Goal: Navigation & Orientation: Find specific page/section

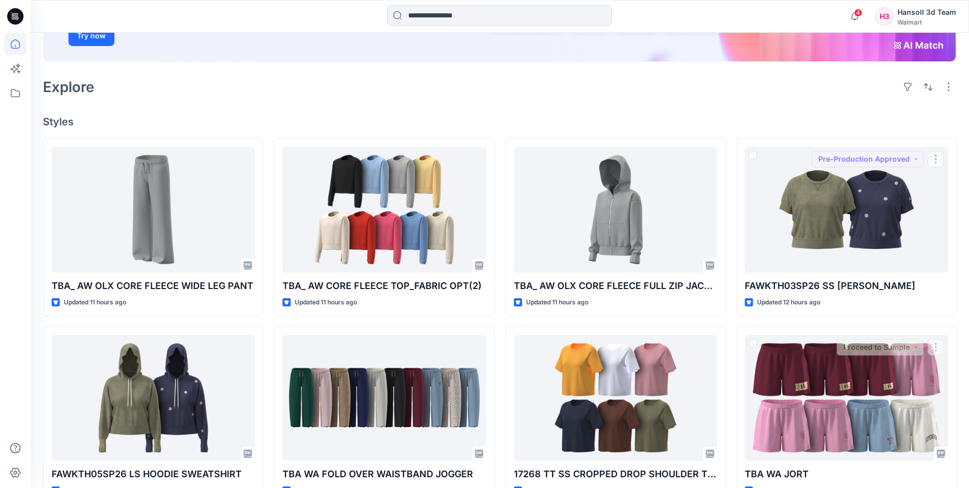
scroll to position [102, 0]
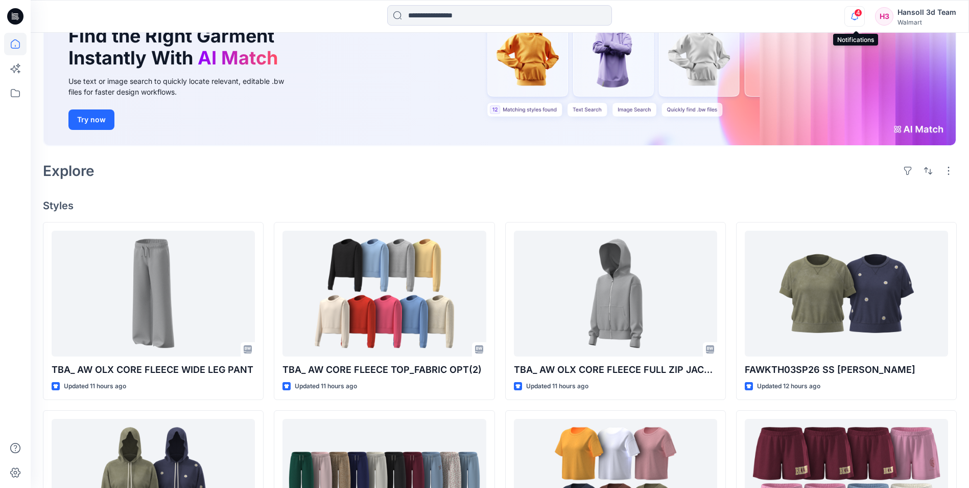
click at [857, 20] on icon "button" at bounding box center [854, 20] width 3 height 2
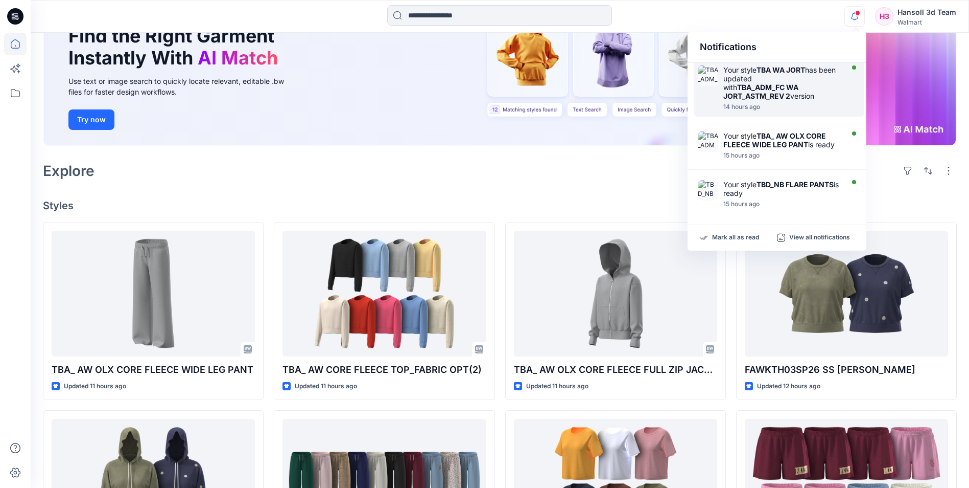
scroll to position [440, 0]
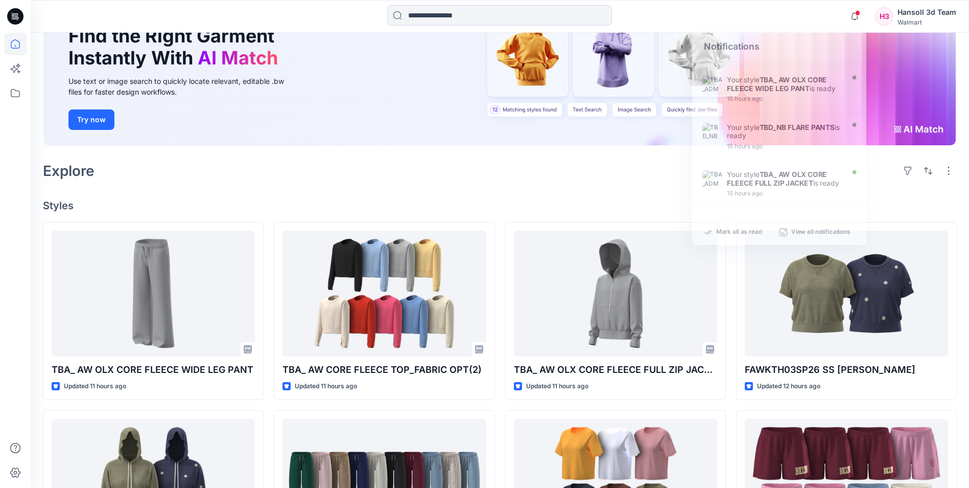
click at [595, 172] on div "Explore" at bounding box center [500, 170] width 914 height 25
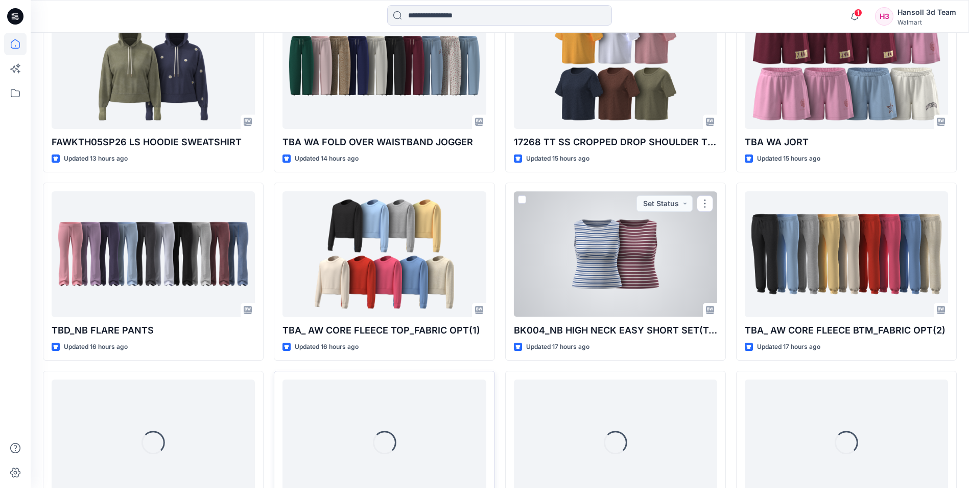
scroll to position [695, 0]
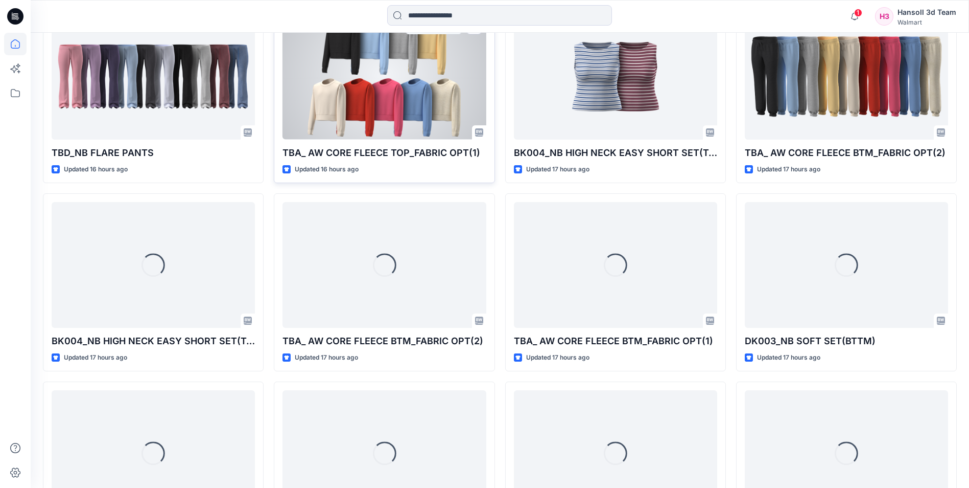
click at [432, 110] on div at bounding box center [384, 76] width 203 height 125
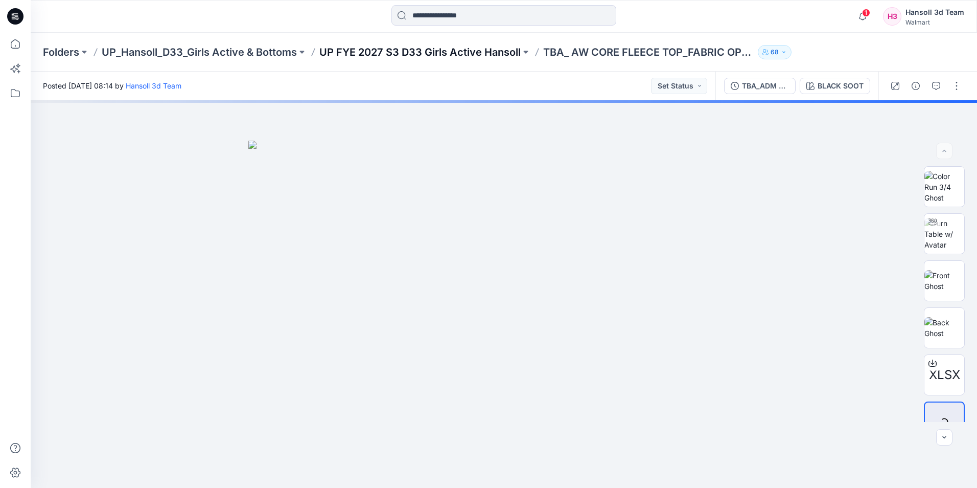
click at [468, 50] on p "UP FYE 2027 S3 D33 Girls Active Hansoll" at bounding box center [419, 52] width 201 height 14
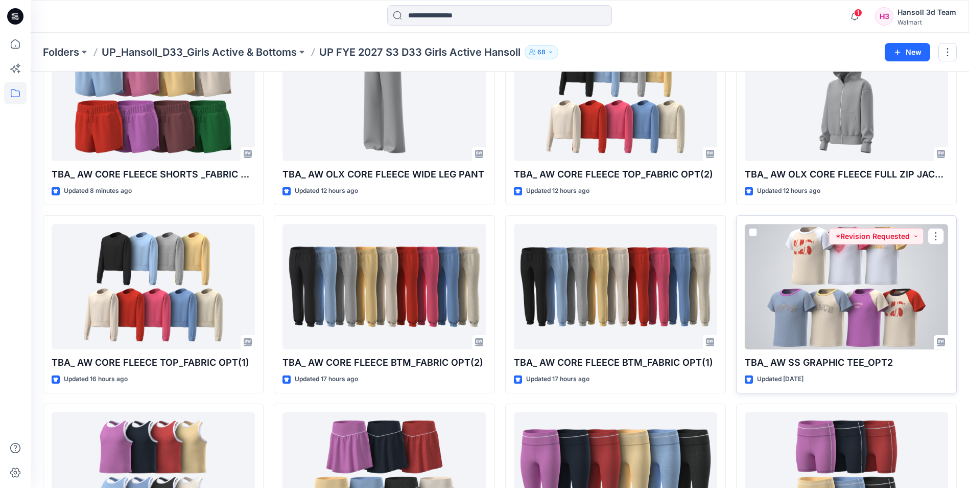
scroll to position [102, 0]
